Goal: Transaction & Acquisition: Purchase product/service

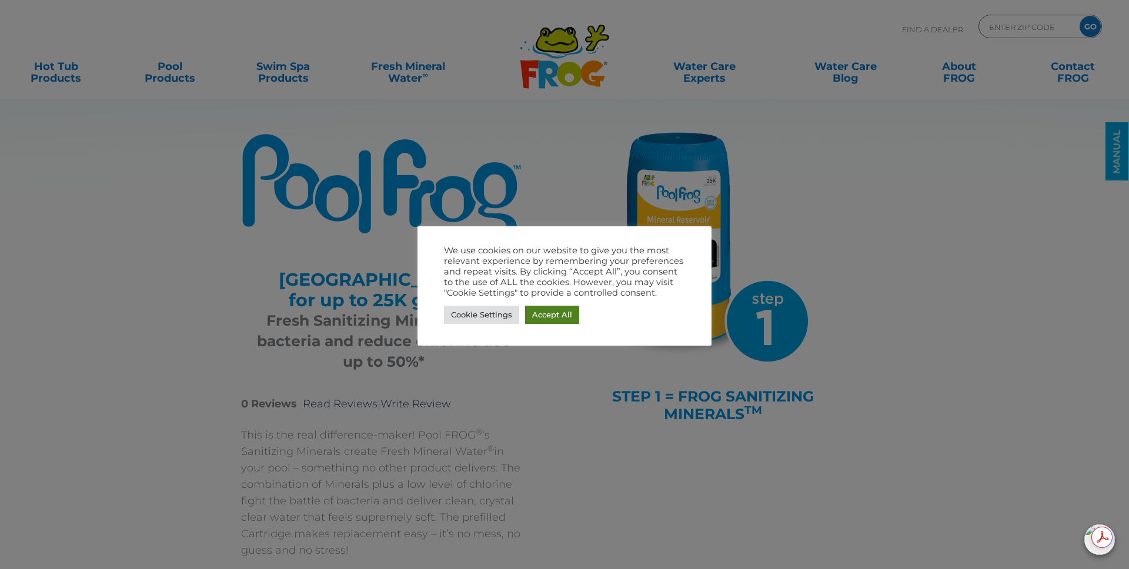
drag, startPoint x: 564, startPoint y: 323, endPoint x: 546, endPoint y: 307, distance: 23.7
click at [564, 323] on link "Accept All" at bounding box center [552, 315] width 54 height 18
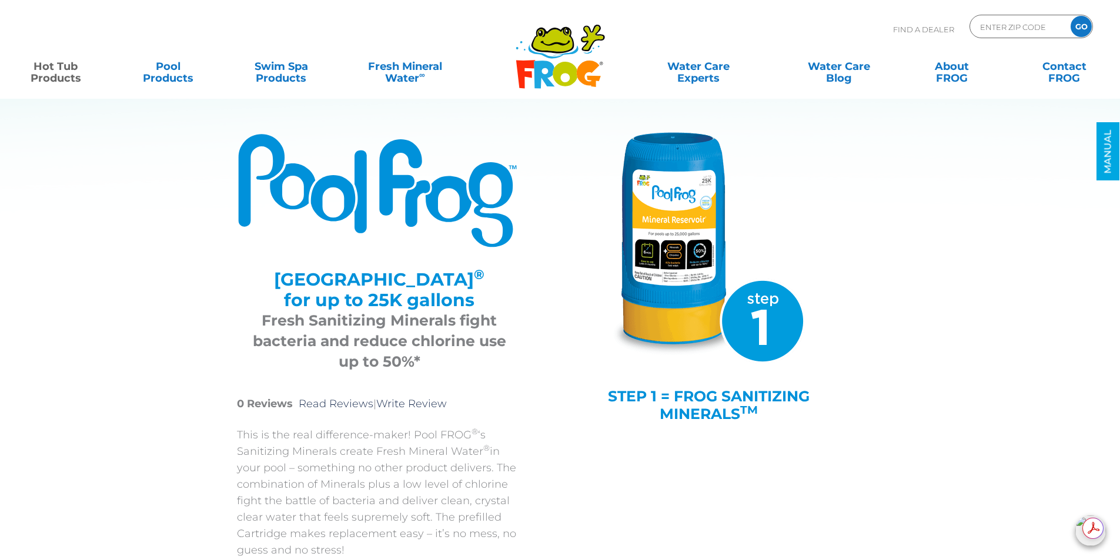
click at [51, 78] on link "Hot Tub Products" at bounding box center [56, 67] width 88 height 24
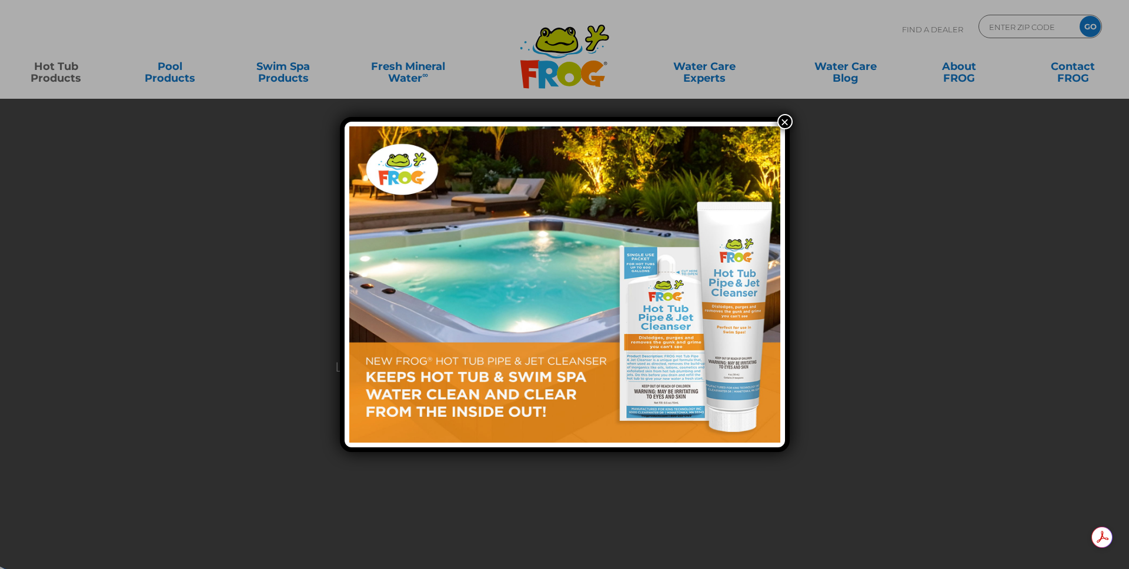
click at [788, 121] on button "×" at bounding box center [784, 121] width 15 height 15
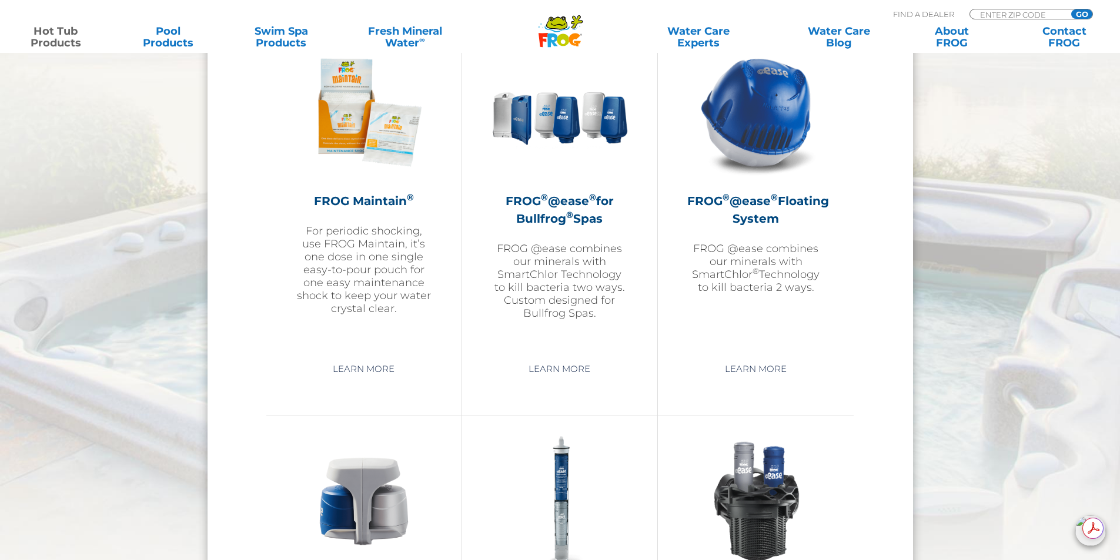
scroll to position [1326, 0]
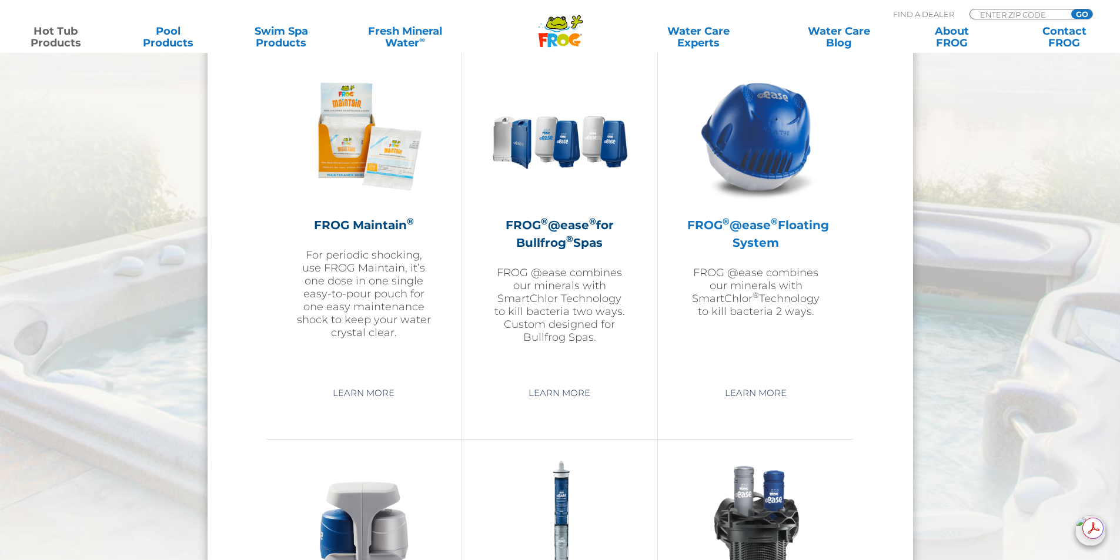
click at [788, 153] on img at bounding box center [756, 136] width 136 height 136
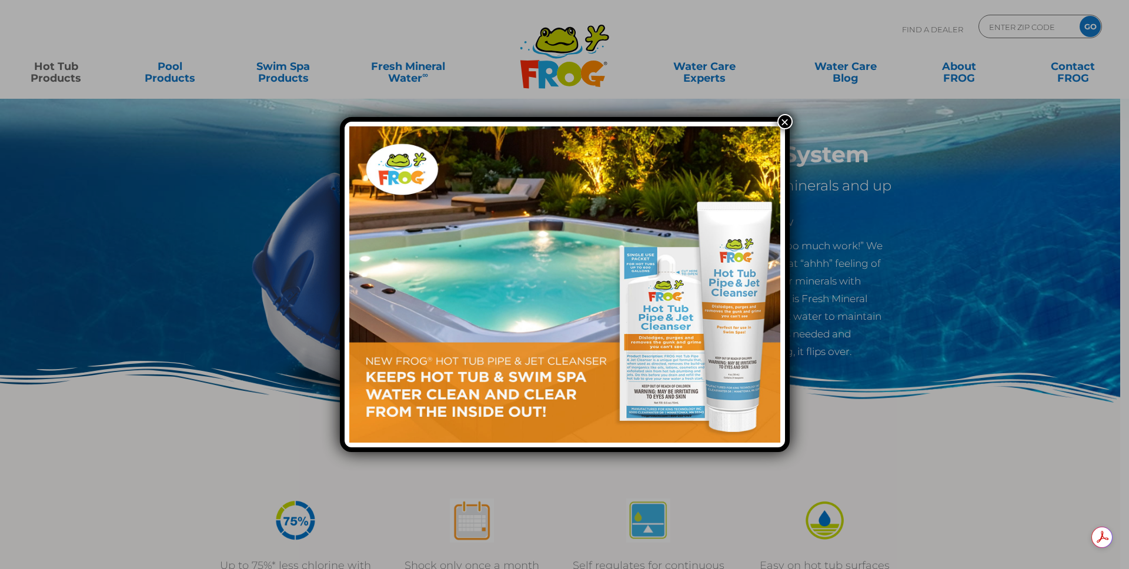
click at [782, 118] on button "×" at bounding box center [784, 121] width 15 height 15
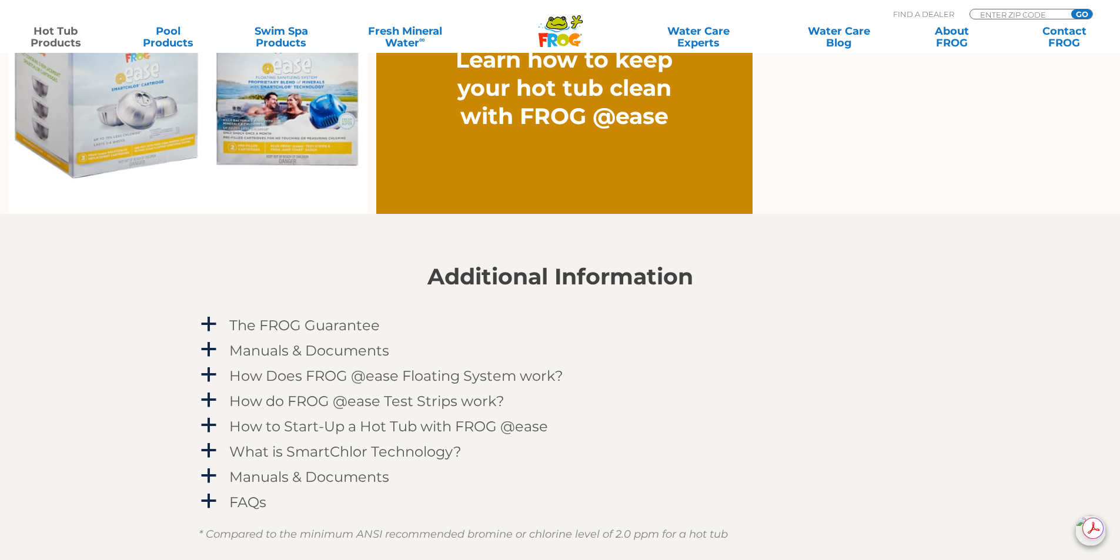
scroll to position [1035, 0]
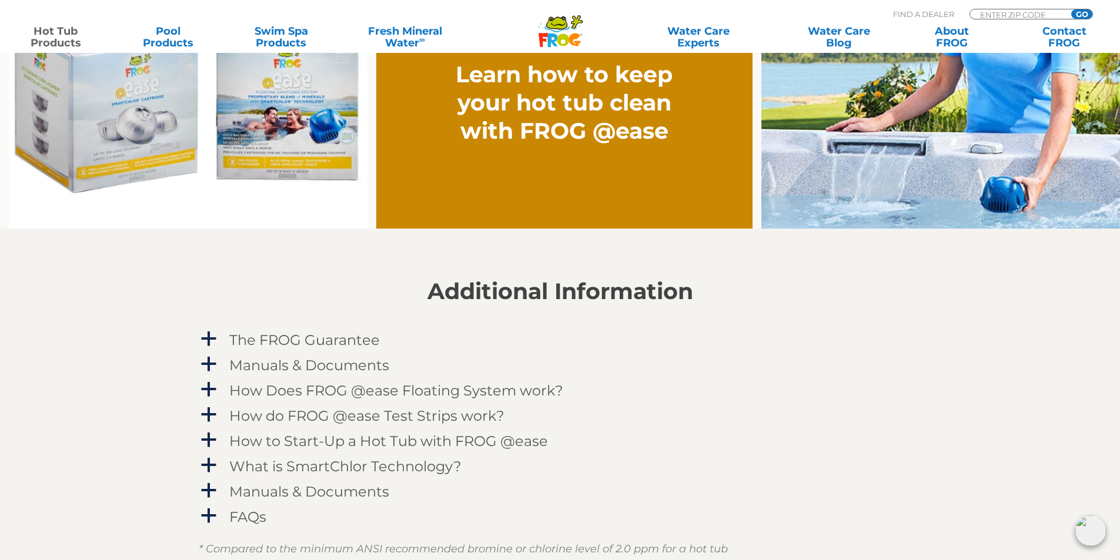
click at [142, 151] on img at bounding box center [188, 80] width 359 height 297
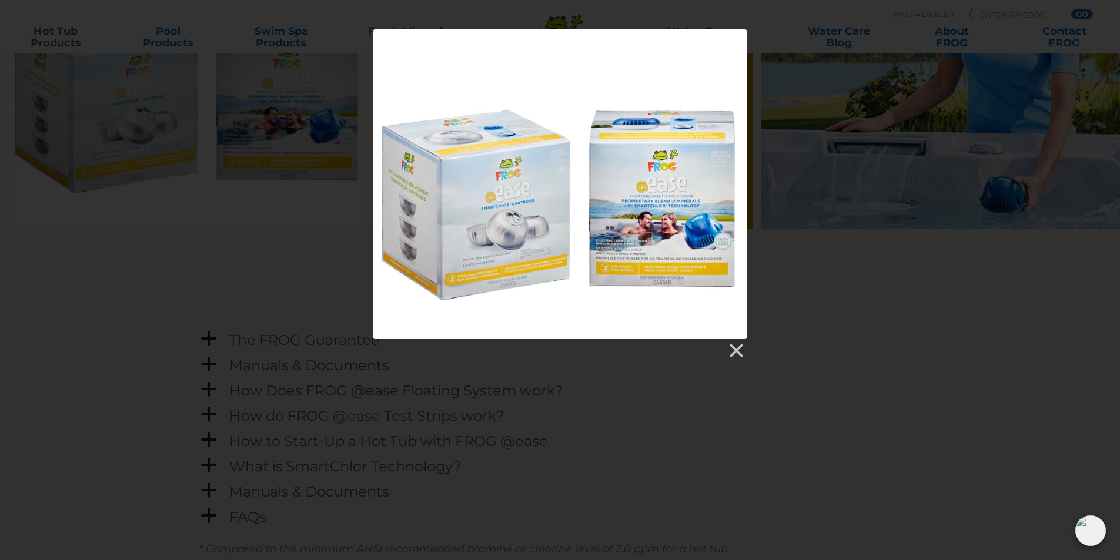
click at [188, 273] on div at bounding box center [560, 194] width 1120 height 330
